Goal: Task Accomplishment & Management: Manage account settings

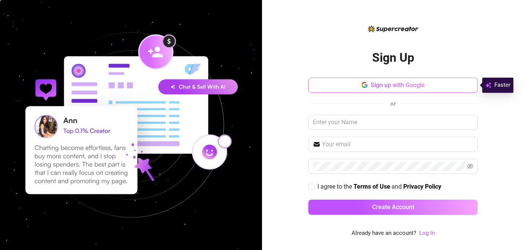
click at [382, 87] on span "Sign up with Google" at bounding box center [397, 85] width 54 height 7
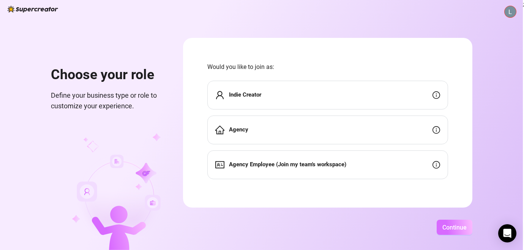
click at [447, 225] on span "Continue" at bounding box center [454, 227] width 24 height 7
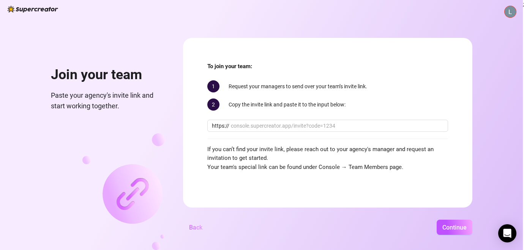
click at [192, 231] on button "Back" at bounding box center [195, 227] width 25 height 15
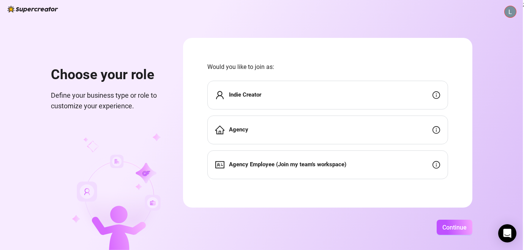
click at [275, 136] on div "Agency" at bounding box center [327, 130] width 241 height 29
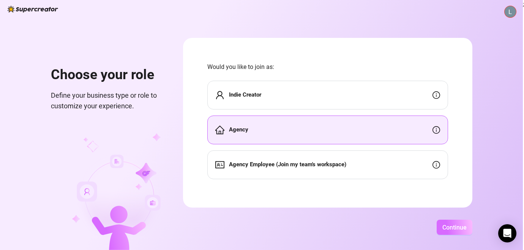
click at [461, 227] on span "Continue" at bounding box center [454, 227] width 24 height 7
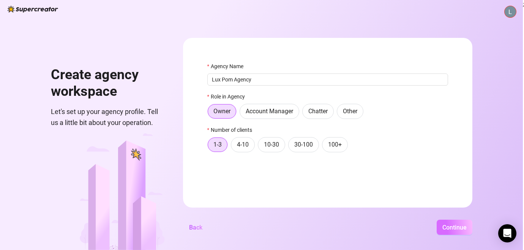
type input "Lux Pom Agency"
click at [456, 230] on span "Continue" at bounding box center [454, 227] width 24 height 7
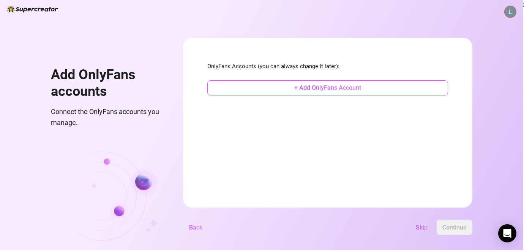
click at [357, 91] on span "+ Add OnlyFans Account" at bounding box center [327, 87] width 67 height 7
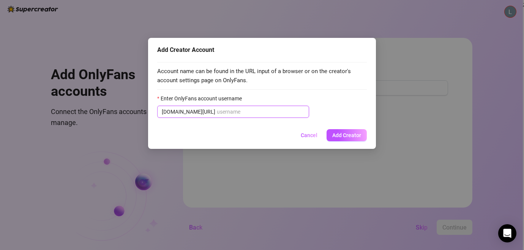
paste input "micayourdoll"
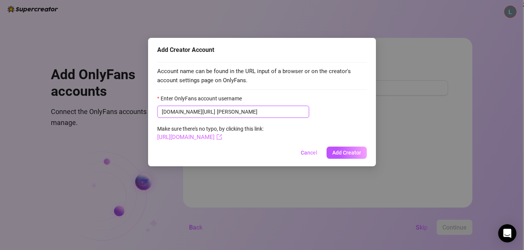
type input "micayourdoll"
click at [222, 138] on icon "export" at bounding box center [219, 137] width 6 height 6
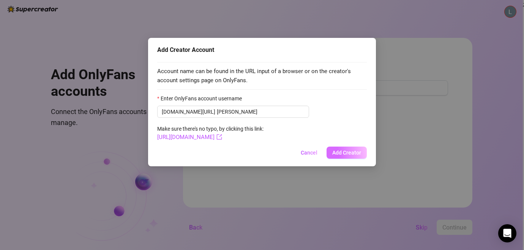
click at [359, 154] on span "Add Creator" at bounding box center [346, 153] width 29 height 6
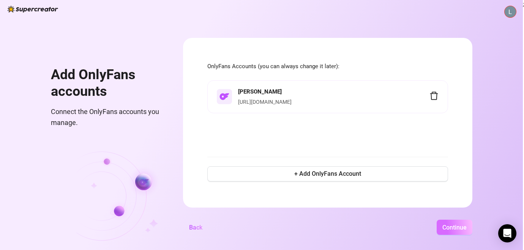
click at [448, 231] on span "Continue" at bounding box center [454, 227] width 24 height 7
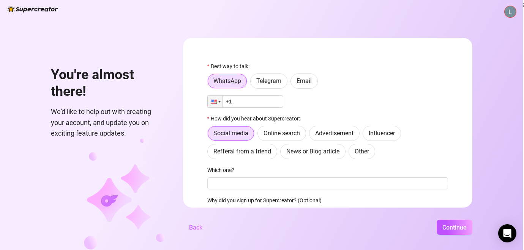
click at [251, 100] on input "+1" at bounding box center [245, 102] width 76 height 12
type input "+1 (404) 956-5754"
click at [447, 223] on button "Continue" at bounding box center [454, 227] width 36 height 15
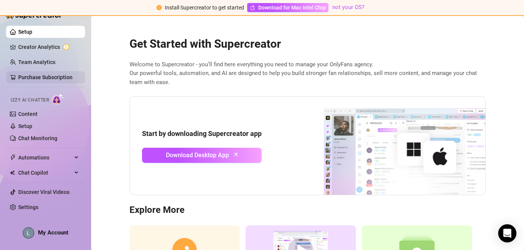
click at [44, 76] on link "Purchase Subscription" at bounding box center [45, 77] width 54 height 6
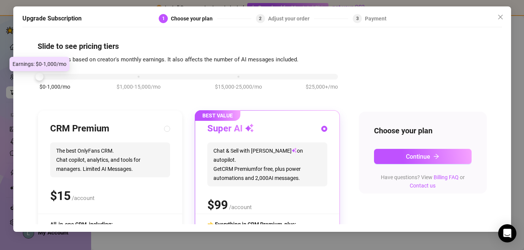
drag, startPoint x: 139, startPoint y: 79, endPoint x: 76, endPoint y: 79, distance: 63.7
click at [75, 77] on div "$0-1,000/mo $1,000-15,000/mo $15,000-25,000/mo $25,000+/mo" at bounding box center [188, 74] width 298 height 5
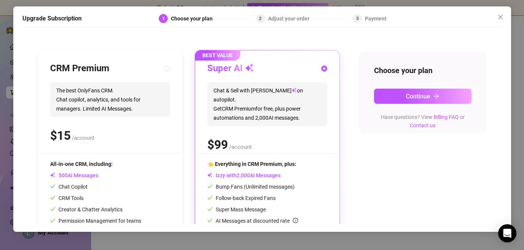
scroll to position [103, 0]
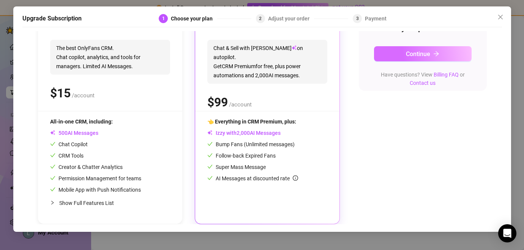
click at [396, 57] on button "Continue" at bounding box center [423, 53] width 98 height 15
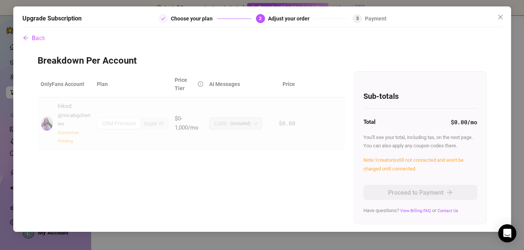
scroll to position [0, 0]
click at [157, 123] on div "Super AI" at bounding box center [154, 124] width 28 height 11
click at [175, 137] on td "$0-1,000/mo" at bounding box center [188, 124] width 35 height 52
click at [503, 17] on span "Close" at bounding box center [500, 17] width 12 height 6
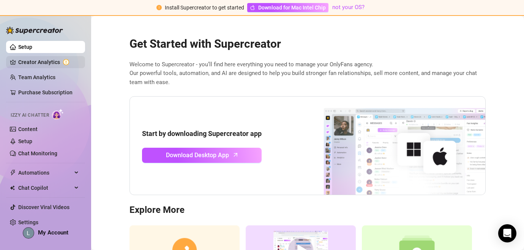
click at [43, 60] on link "Creator Analytics" at bounding box center [48, 62] width 61 height 12
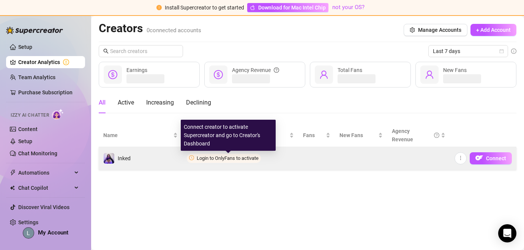
click at [213, 157] on span "Login to OnlyFans to activate" at bounding box center [228, 159] width 62 height 6
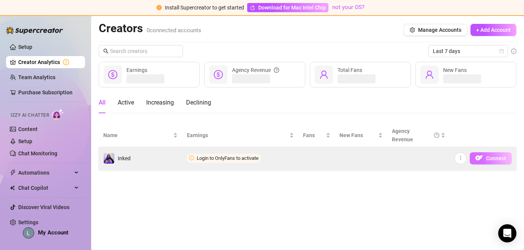
click at [503, 160] on span "Connect" at bounding box center [496, 159] width 20 height 6
click at [484, 159] on button "Connect" at bounding box center [490, 159] width 42 height 12
click at [465, 158] on button "button" at bounding box center [460, 159] width 12 height 12
click at [485, 157] on button "Connect" at bounding box center [490, 159] width 42 height 12
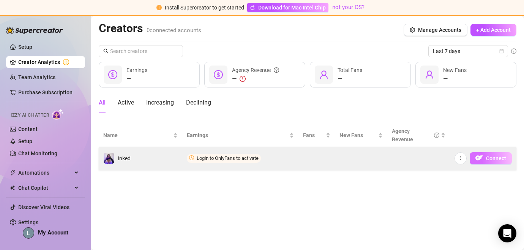
click at [485, 157] on button "Connect" at bounding box center [490, 159] width 42 height 12
click at [482, 155] on img "button" at bounding box center [479, 158] width 8 height 8
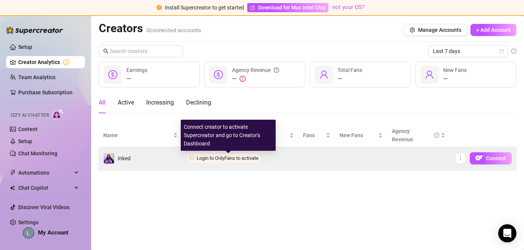
click at [233, 159] on span "Login to OnlyFans to activate" at bounding box center [228, 159] width 62 height 6
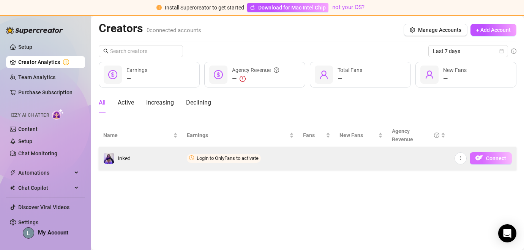
click at [492, 159] on span "Connect" at bounding box center [496, 159] width 20 height 6
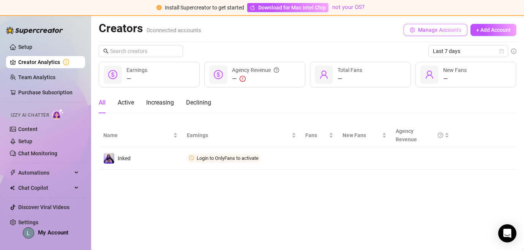
click at [437, 31] on span "Manage Accounts" at bounding box center [439, 30] width 43 height 6
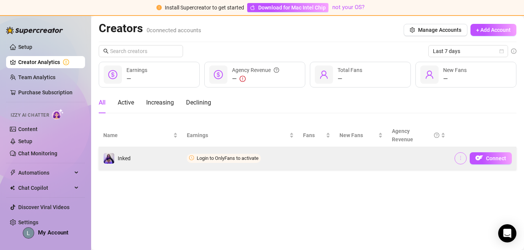
click at [464, 161] on button "button" at bounding box center [460, 159] width 12 height 12
click at [487, 156] on span "Connect" at bounding box center [496, 159] width 20 height 6
click at [477, 156] on img "button" at bounding box center [479, 158] width 8 height 8
click at [456, 156] on button "button" at bounding box center [460, 159] width 12 height 12
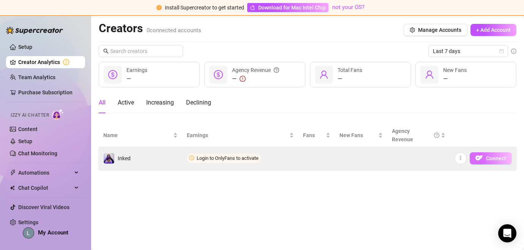
click at [486, 156] on span "Connect" at bounding box center [496, 159] width 20 height 6
click at [506, 153] on button "Connect" at bounding box center [490, 159] width 42 height 12
click at [501, 161] on span "Connect" at bounding box center [496, 159] width 20 height 6
click at [501, 160] on span "Connect" at bounding box center [496, 159] width 20 height 6
click at [492, 160] on span "Connect" at bounding box center [496, 159] width 20 height 6
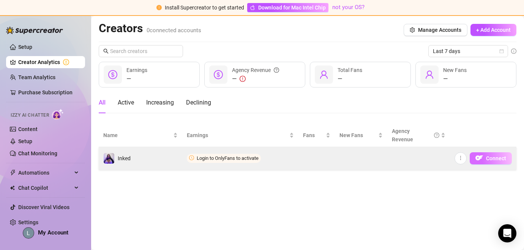
click at [492, 159] on span "Connect" at bounding box center [496, 159] width 20 height 6
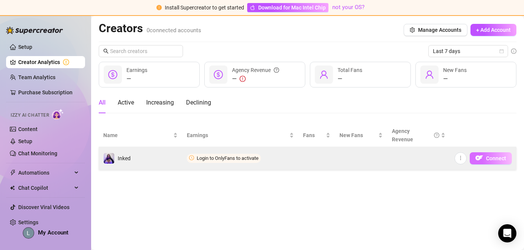
click at [491, 159] on span "Connect" at bounding box center [496, 159] width 20 height 6
click at [490, 159] on span "Connect" at bounding box center [496, 159] width 20 height 6
click at [489, 159] on span "Connect" at bounding box center [496, 159] width 20 height 6
click at [488, 159] on span "Connect" at bounding box center [496, 159] width 20 height 6
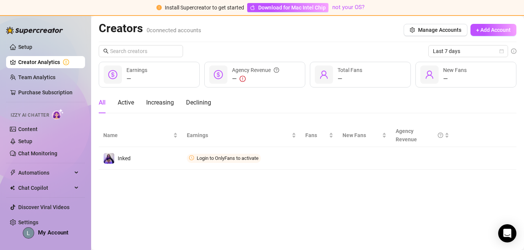
click at [0, 0] on button "Connect" at bounding box center [0, 0] width 0 height 0
click at [316, 8] on span "Download for Mac Intel Chip" at bounding box center [292, 7] width 68 height 8
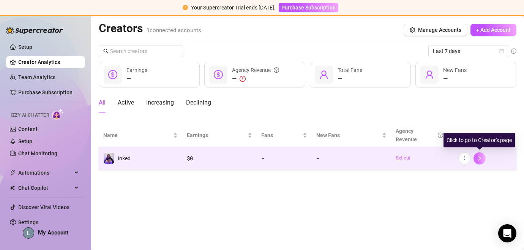
click at [480, 159] on icon "right" at bounding box center [479, 158] width 5 height 5
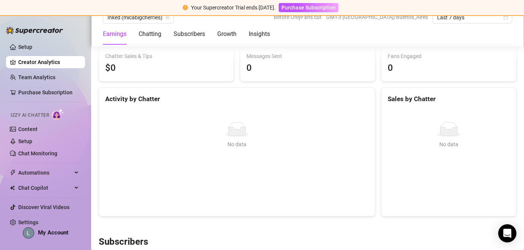
scroll to position [277, 0]
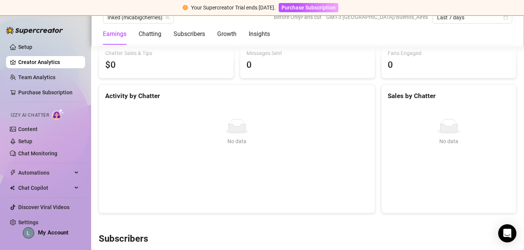
click at [30, 60] on link "Creator Analytics" at bounding box center [48, 62] width 61 height 12
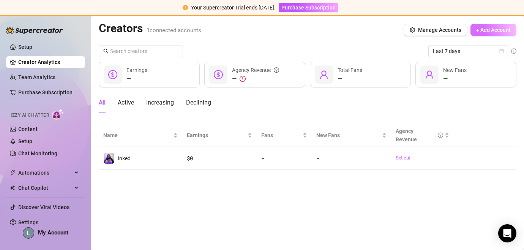
click at [483, 33] on button "+ Add Account" at bounding box center [493, 30] width 46 height 12
click at [164, 195] on main "Creators 1 connected accounts Manage Accounts + Add Account Last 7 days — Earni…" at bounding box center [307, 133] width 433 height 234
click at [477, 25] on button "+ Add Account" at bounding box center [493, 30] width 46 height 12
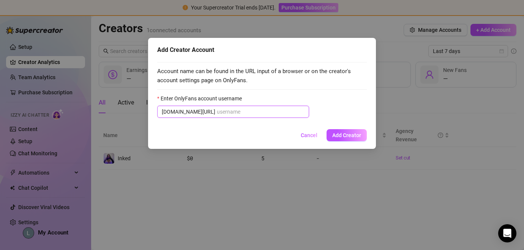
paste input "text"
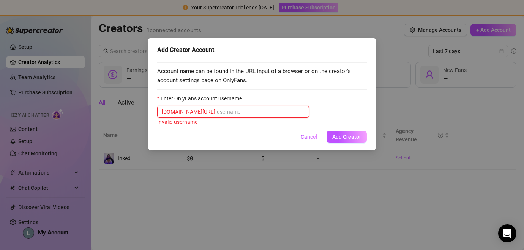
paste input "text"
paste input "dreabackshot"
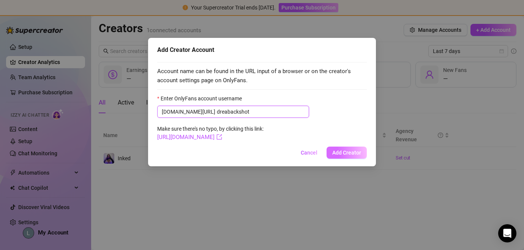
type input "dreabackshot"
click at [346, 151] on span "Add Creator" at bounding box center [346, 153] width 29 height 6
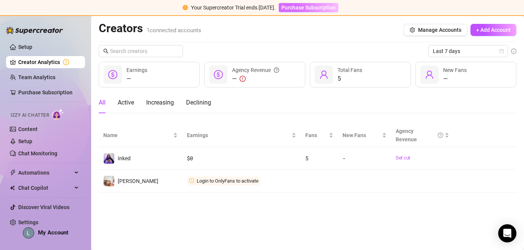
click at [305, 6] on span "Purchase Subscription" at bounding box center [308, 8] width 54 height 6
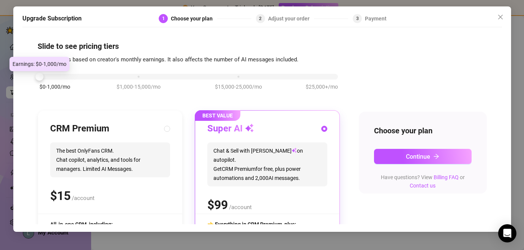
drag, startPoint x: 134, startPoint y: 78, endPoint x: 54, endPoint y: 74, distance: 79.8
click at [54, 74] on div "$0-1,000/mo $1,000-15,000/mo $15,000-25,000/mo $25,000+/mo" at bounding box center [188, 74] width 298 height 5
click at [502, 19] on icon "close" at bounding box center [500, 17] width 6 height 6
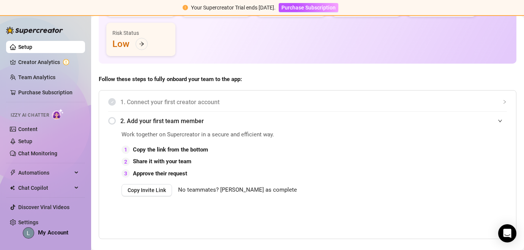
scroll to position [124, 0]
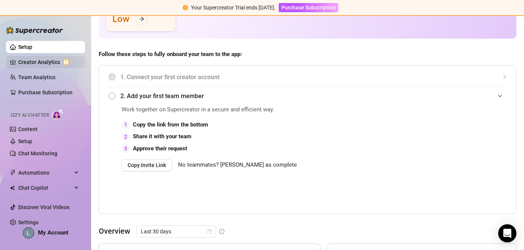
click at [45, 60] on link "Creator Analytics" at bounding box center [48, 62] width 61 height 12
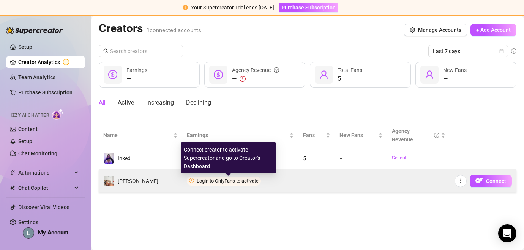
click at [214, 182] on span "Login to OnlyFans to activate" at bounding box center [228, 181] width 62 height 6
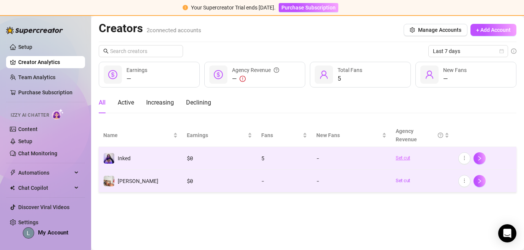
click at [399, 156] on link "Set cut" at bounding box center [421, 158] width 53 height 8
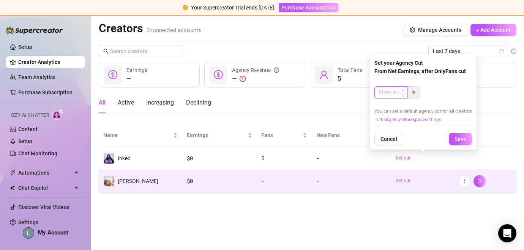
type input "1"
click at [399, 91] on span "Increase Value" at bounding box center [402, 90] width 8 height 7
type input "55"
click at [460, 142] on span "Save" at bounding box center [460, 139] width 12 height 6
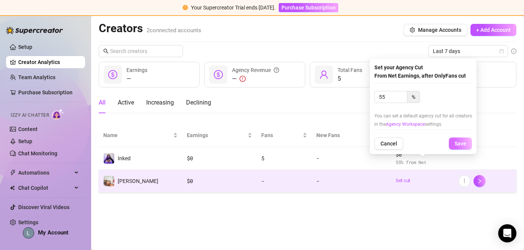
click at [465, 141] on button "Save" at bounding box center [459, 144] width 23 height 12
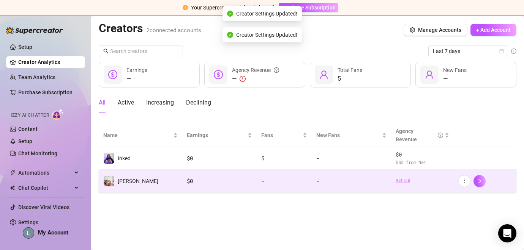
click at [408, 181] on link "Set cut" at bounding box center [421, 181] width 53 height 8
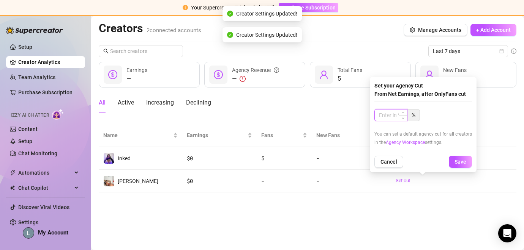
click at [397, 110] on input at bounding box center [390, 115] width 32 height 11
type input "4"
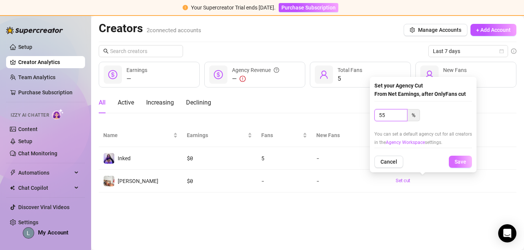
type input "55"
click at [461, 163] on span "Save" at bounding box center [460, 162] width 12 height 6
